Goal: Submit feedback/report problem

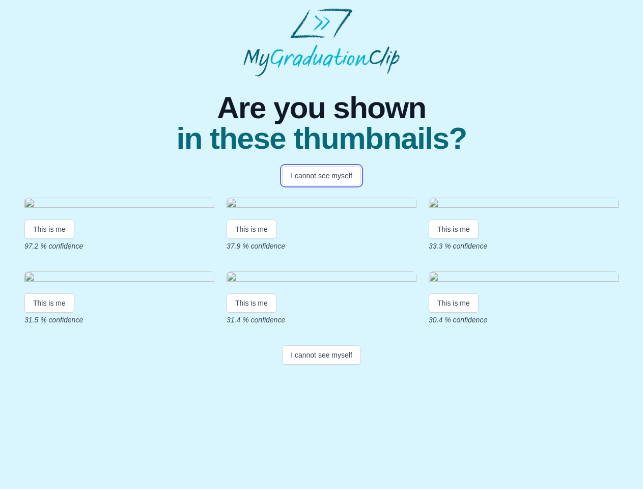
click at [321, 176] on button "I cannot see myself" at bounding box center [321, 175] width 79 height 19
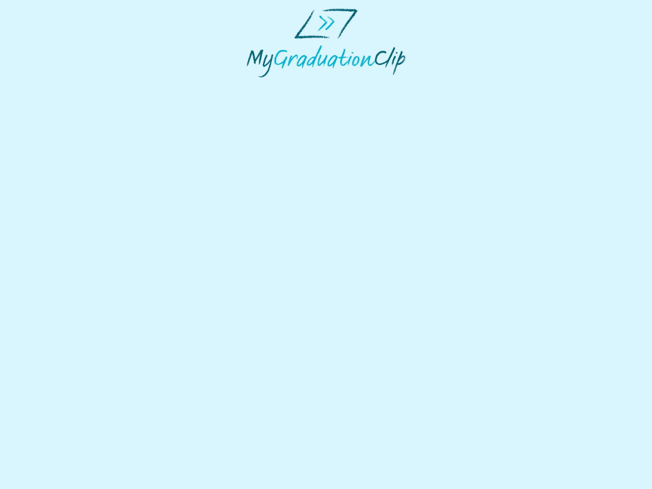
click at [49, 86] on html at bounding box center [326, 43] width 652 height 86
click at [253, 86] on html at bounding box center [326, 43] width 652 height 86
click at [456, 86] on html at bounding box center [326, 43] width 652 height 86
click at [49, 86] on html at bounding box center [326, 43] width 652 height 86
click at [253, 86] on html at bounding box center [326, 43] width 652 height 86
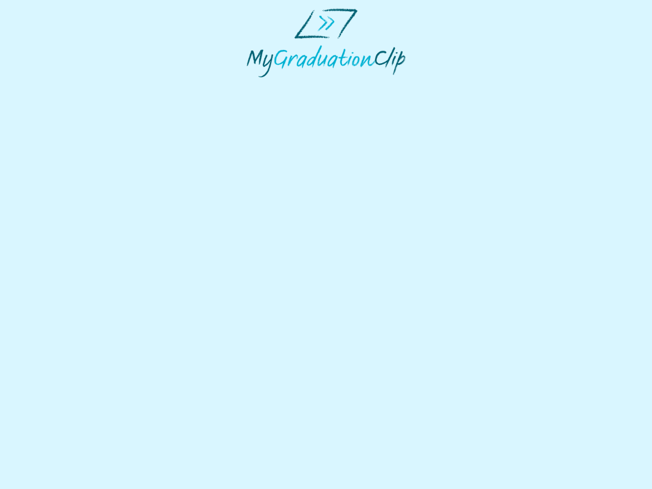
click at [456, 86] on html at bounding box center [326, 43] width 652 height 86
